Goal: Task Accomplishment & Management: Manage account settings

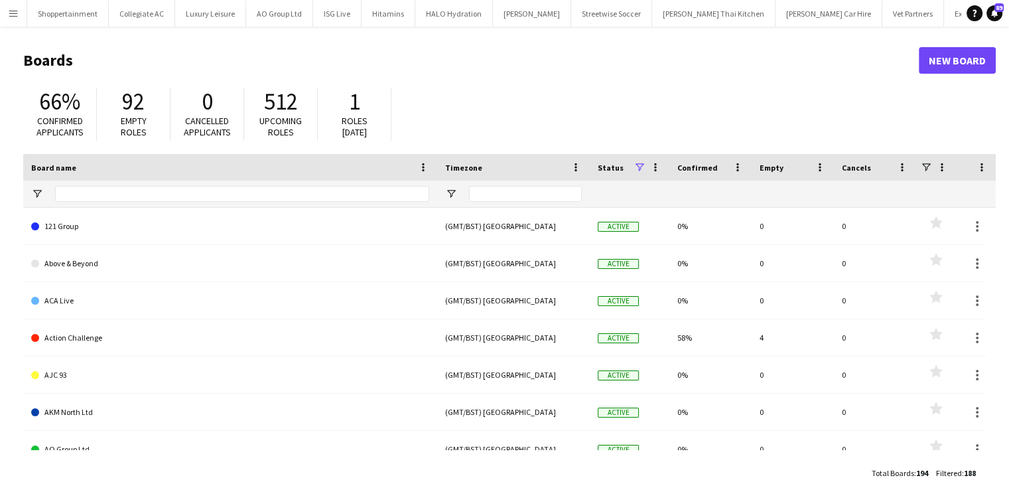
click at [10, 11] on app-icon "Menu" at bounding box center [13, 13] width 11 height 11
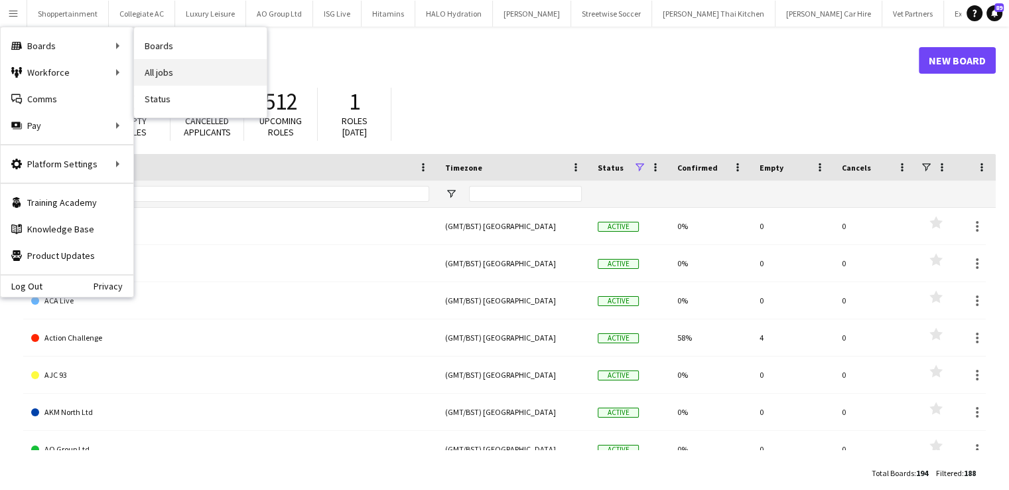
click at [162, 78] on link "All jobs" at bounding box center [200, 72] width 133 height 27
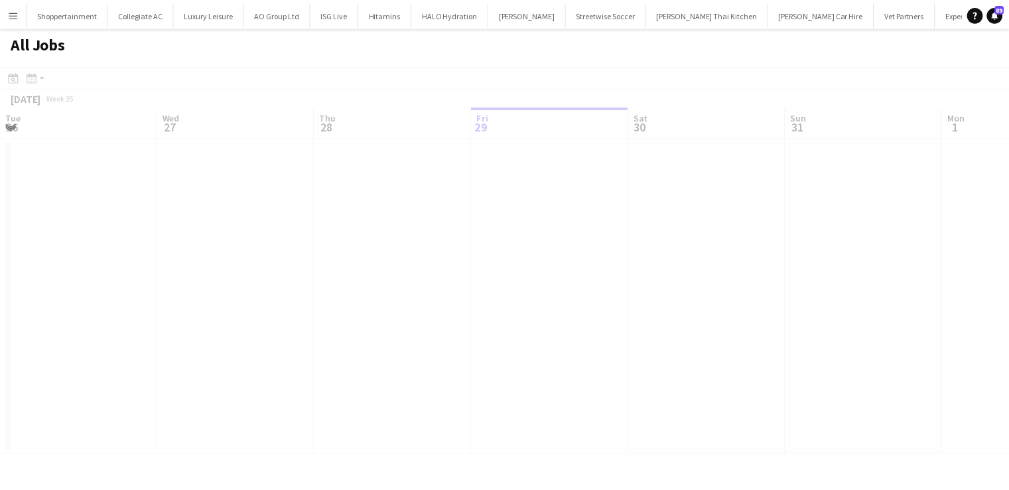
scroll to position [0, 317]
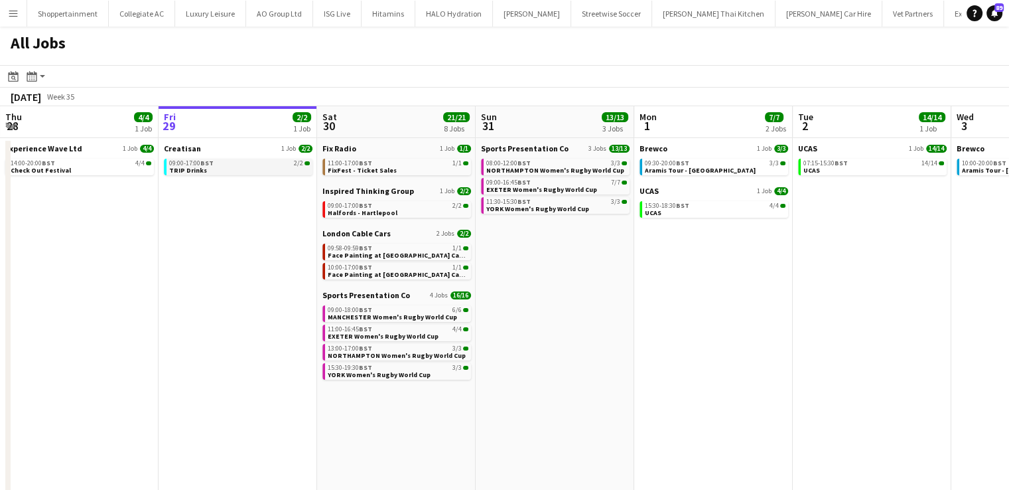
click at [186, 168] on span "TRIP Drinks" at bounding box center [188, 170] width 38 height 9
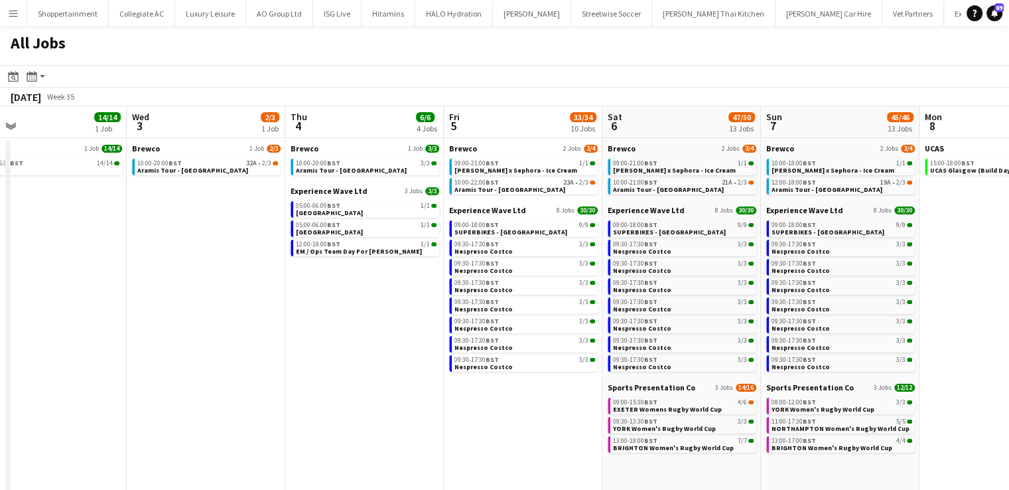
scroll to position [0, 350]
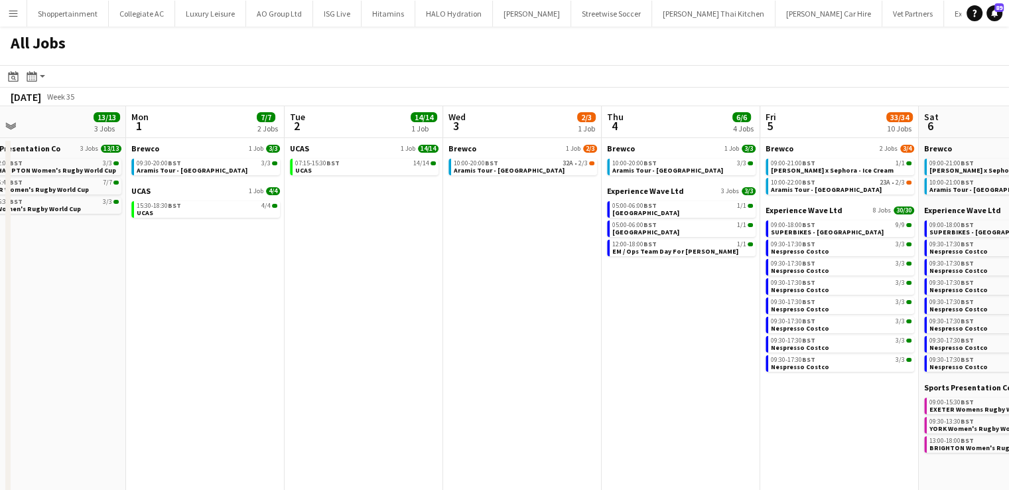
drag, startPoint x: 745, startPoint y: 317, endPoint x: 237, endPoint y: 209, distance: 519.1
click at [237, 209] on app-calendar-viewport "Fri 29 2/2 1 Job Sat 30 21/21 8 Jobs Sun 31 13/13 3 Jobs Mon 1 7/7 2 Jobs Tue 2…" at bounding box center [504, 385] width 1009 height 559
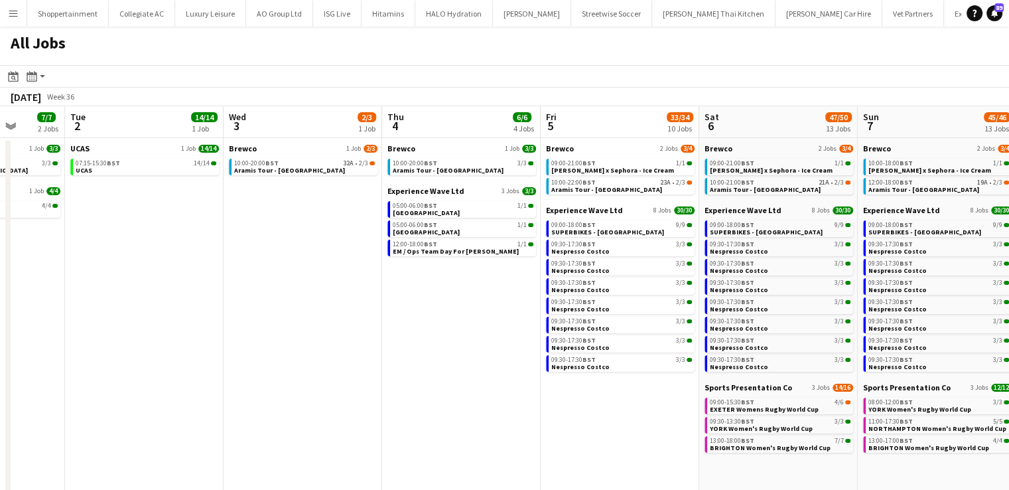
scroll to position [0, 570]
drag, startPoint x: 613, startPoint y: 398, endPoint x: 393, endPoint y: 364, distance: 222.9
click at [393, 364] on app-calendar-viewport "Fri 29 2/2 1 Job Sat 30 21/21 8 Jobs Sun 31 13/13 3 Jobs Mon 1 7/7 2 Jobs Tue 2…" at bounding box center [504, 385] width 1009 height 559
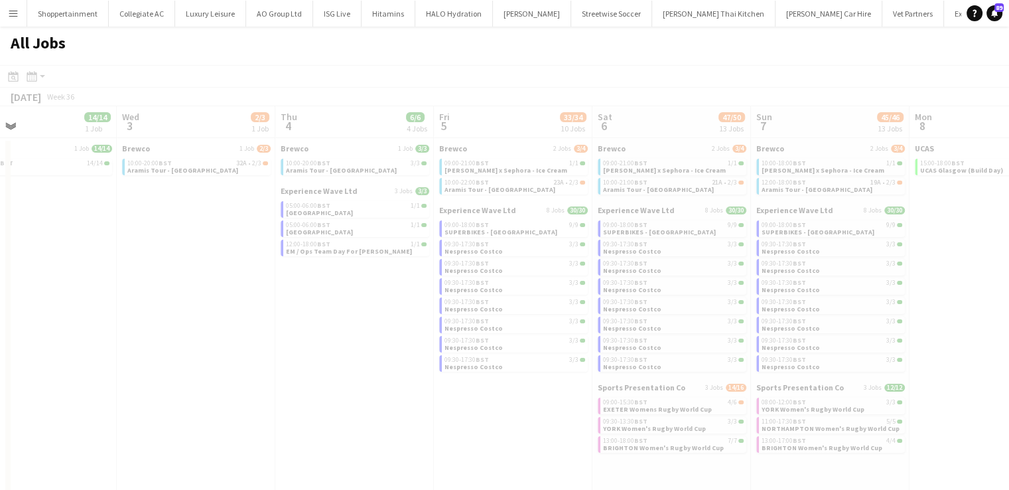
click at [409, 404] on app-all-jobs "All Jobs Date picker [DATE] [DATE] [DATE] M [DATE] T [DATE] W [DATE] T [DATE] F…" at bounding box center [504, 346] width 1009 height 638
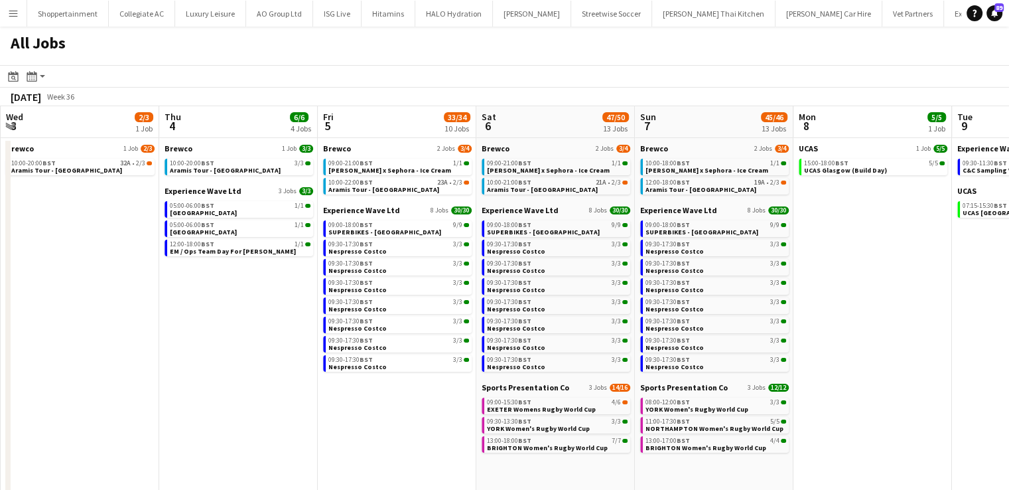
scroll to position [0, 536]
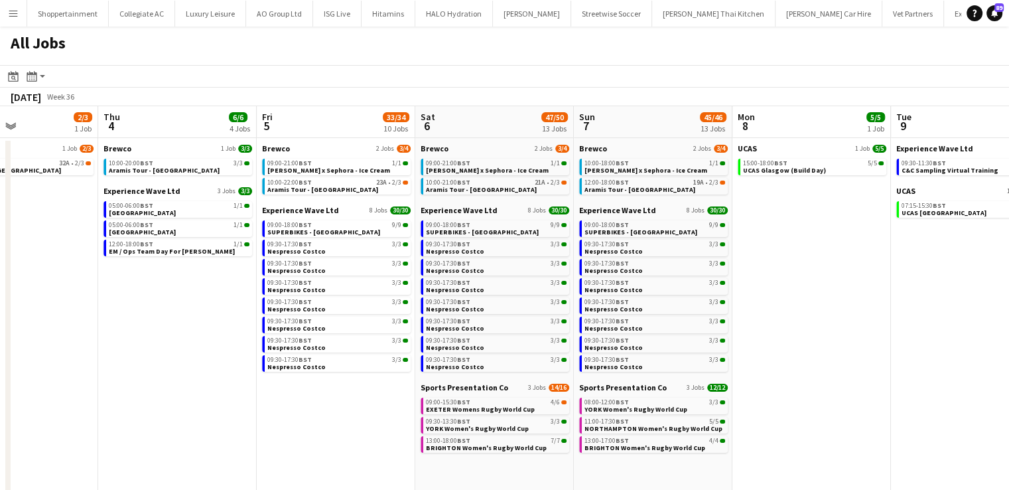
drag, startPoint x: 228, startPoint y: 297, endPoint x: 51, endPoint y: 305, distance: 176.7
click at [51, 305] on app-calendar-viewport "Sun 31 13/13 3 Jobs Mon 1 7/7 2 Jobs Tue 2 14/14 1 Job Wed 3 2/3 1 Job Thu 4 6/…" at bounding box center [504, 397] width 1009 height 583
click at [473, 168] on span "[PERSON_NAME] x Sephora - Ice Cream" at bounding box center [487, 170] width 123 height 9
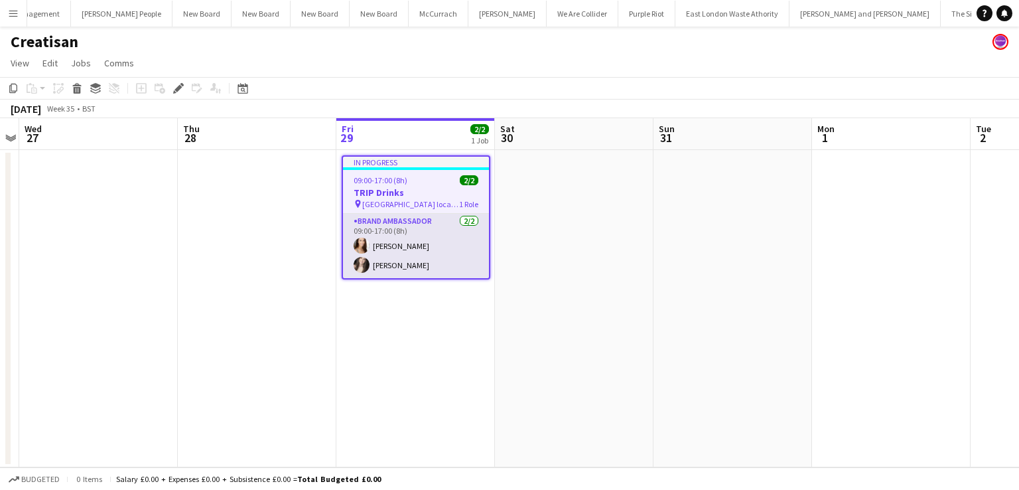
scroll to position [0, 8086]
click at [388, 248] on app-card-role "Brand Ambassador 2/2 09:00-17:00 (8h) Lottie Theis Lucy Kilcommons" at bounding box center [416, 246] width 146 height 64
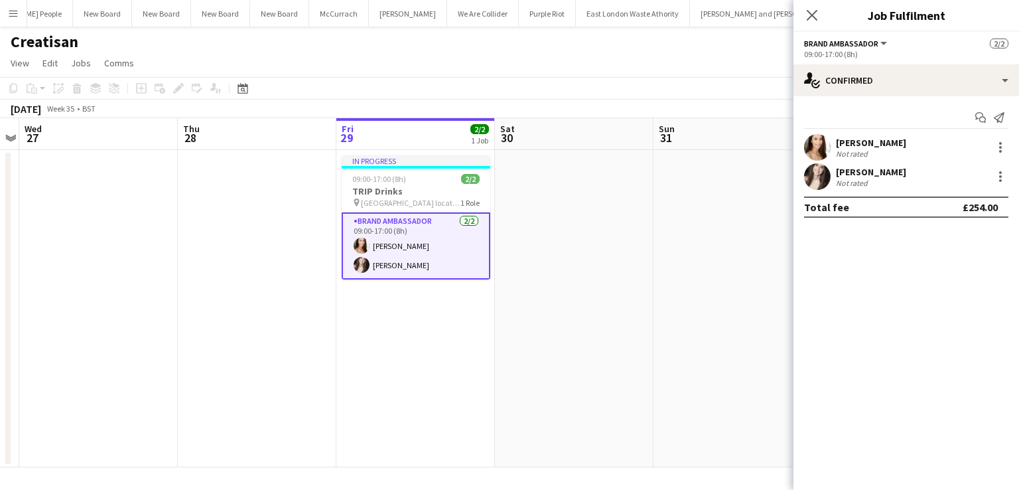
click at [859, 143] on div "Lottie Theis" at bounding box center [871, 143] width 70 height 12
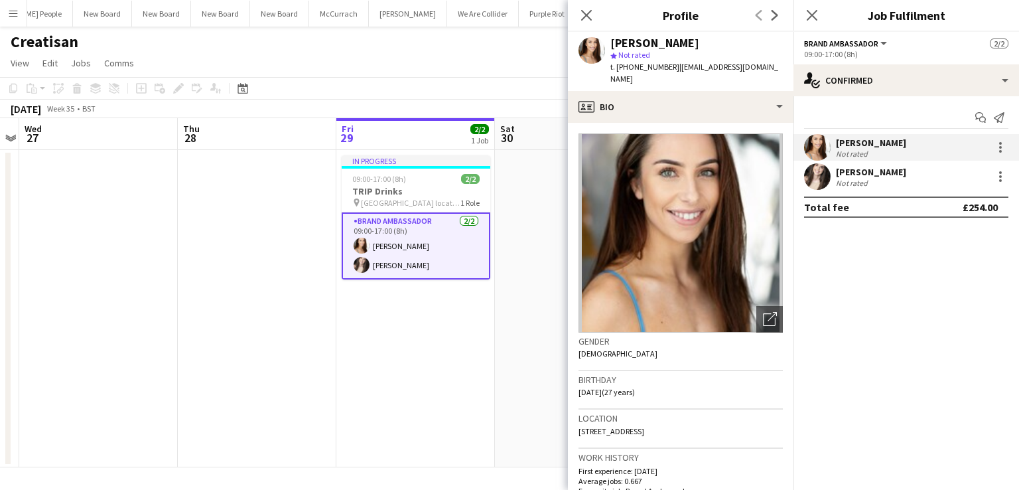
click at [857, 169] on div "Lucy Kilcommons" at bounding box center [871, 172] width 70 height 12
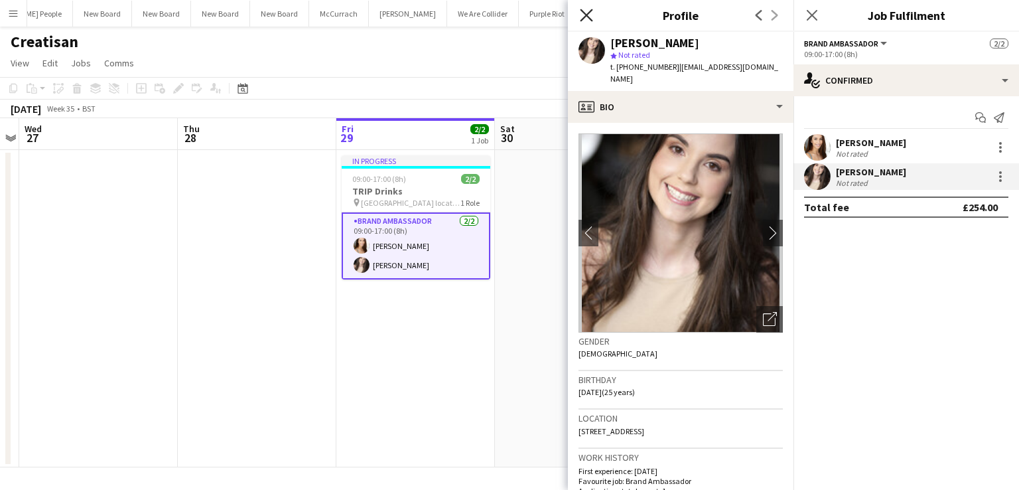
click at [582, 9] on icon "Close pop-in" at bounding box center [586, 15] width 13 height 13
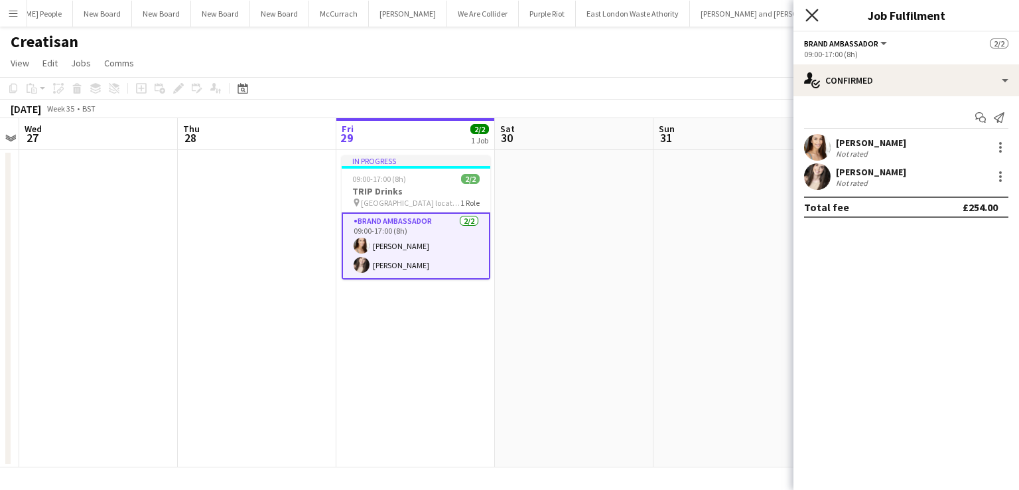
click at [810, 15] on icon "Close pop-in" at bounding box center [812, 15] width 13 height 13
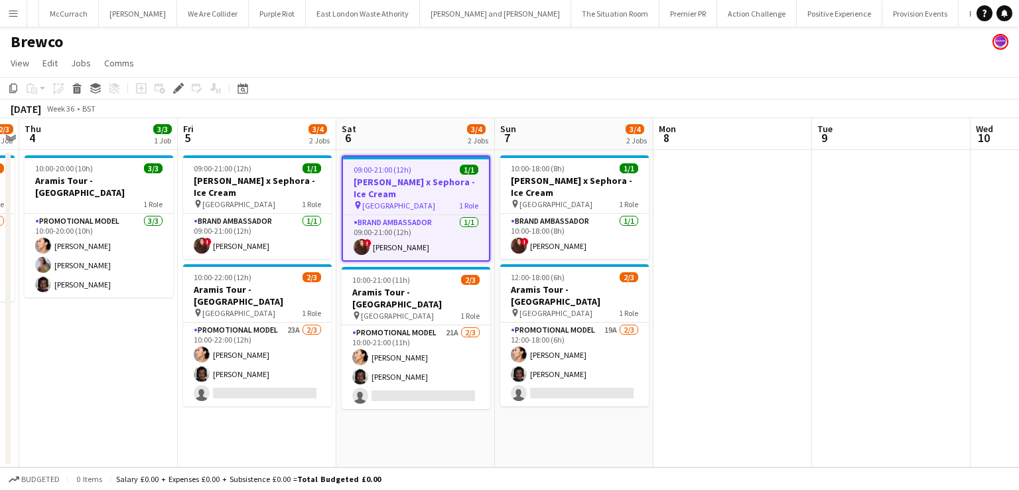
scroll to position [0, 8359]
